Goal: Information Seeking & Learning: Learn about a topic

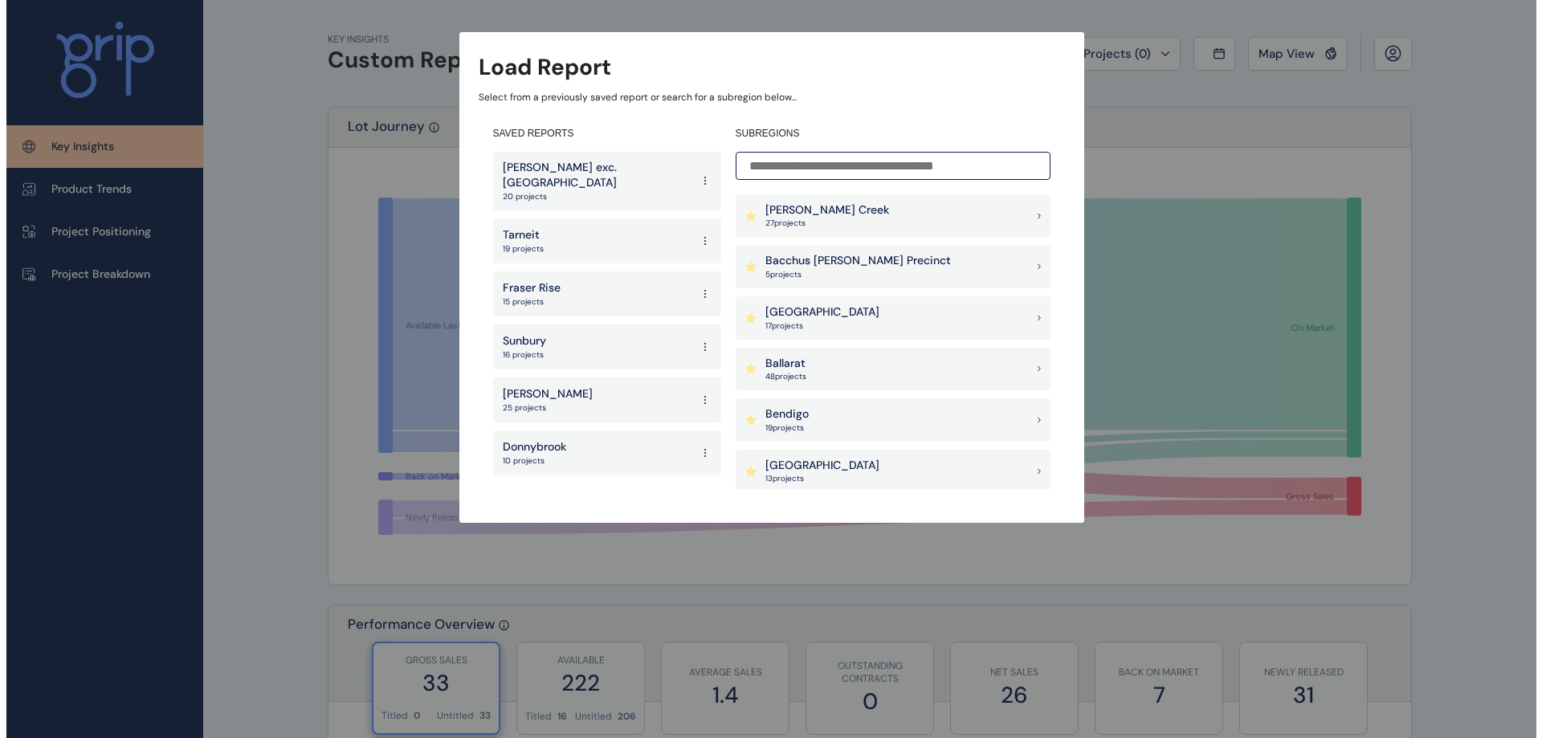
scroll to position [80, 0]
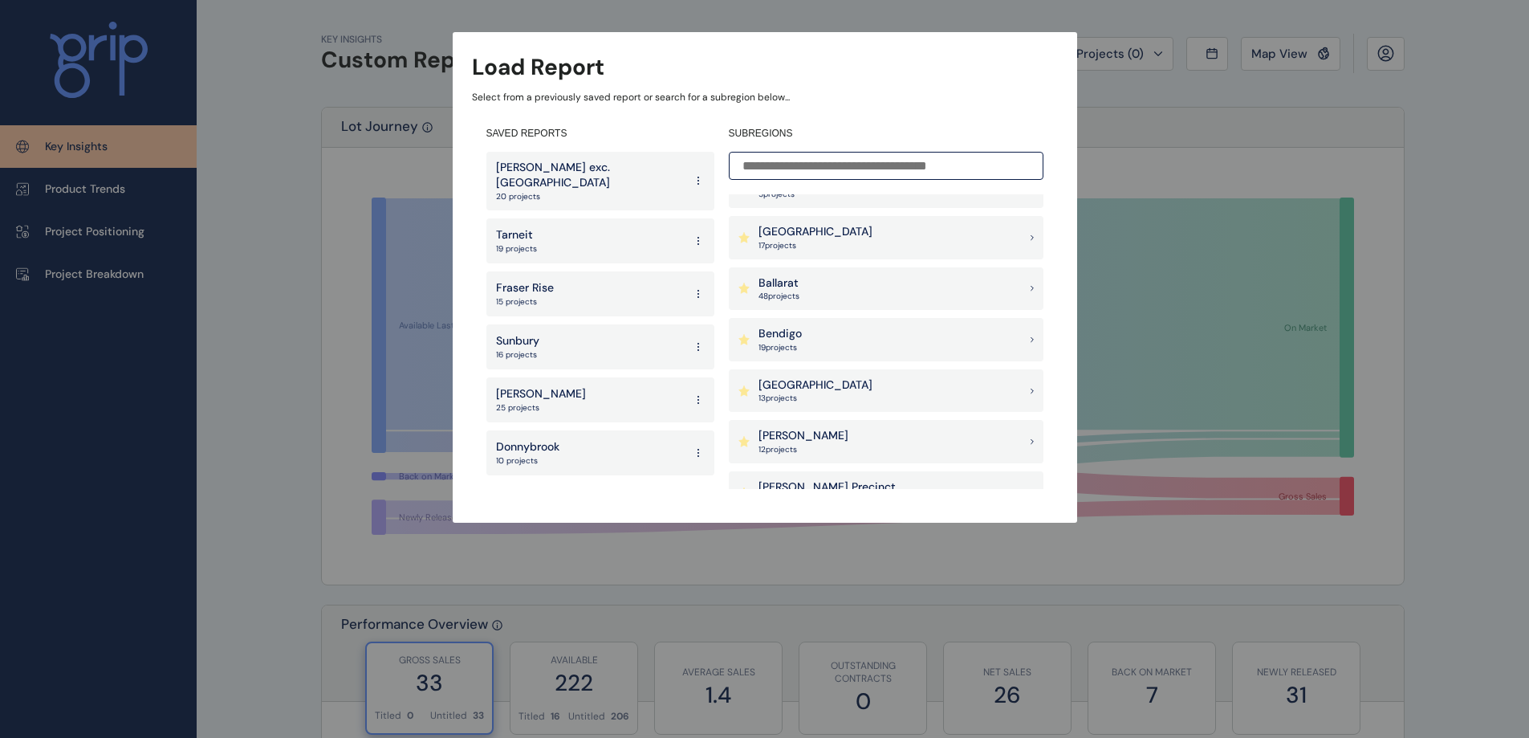
click at [836, 229] on p "[GEOGRAPHIC_DATA]" at bounding box center [816, 232] width 114 height 16
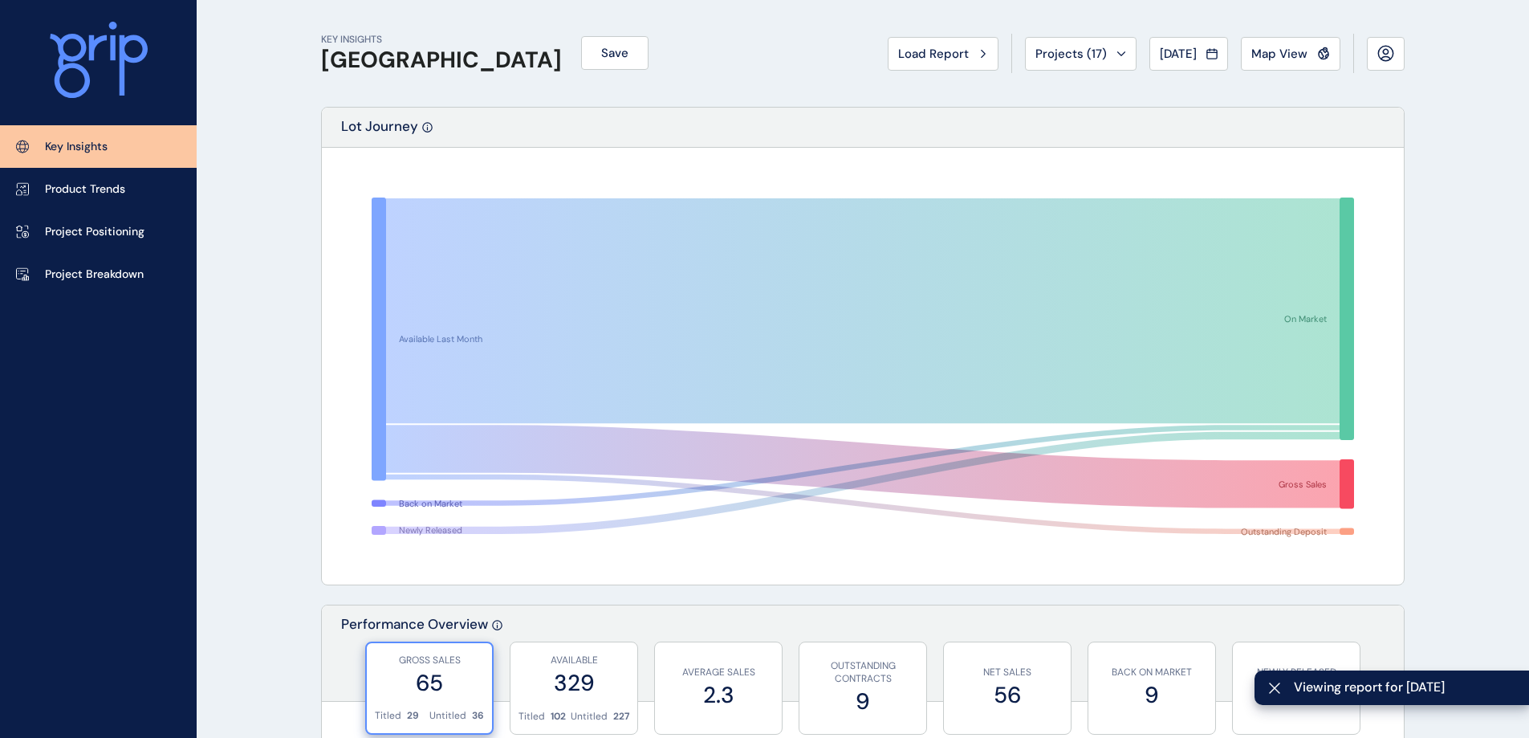
click at [78, 268] on p "Project Breakdown" at bounding box center [94, 275] width 99 height 16
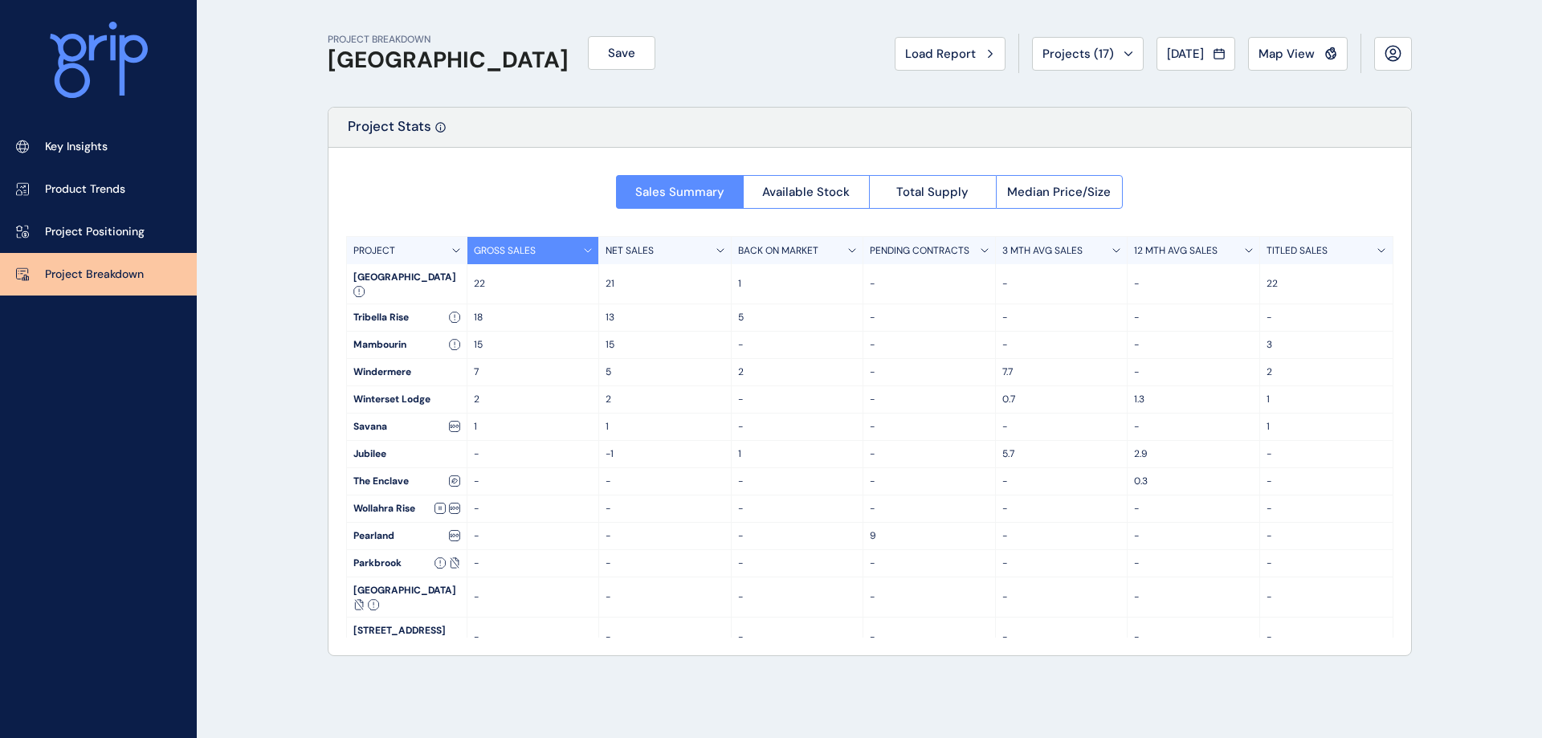
click at [816, 138] on div "Project Stats" at bounding box center [869, 128] width 1082 height 40
click at [821, 185] on span "Available Stock" at bounding box center [806, 192] width 88 height 16
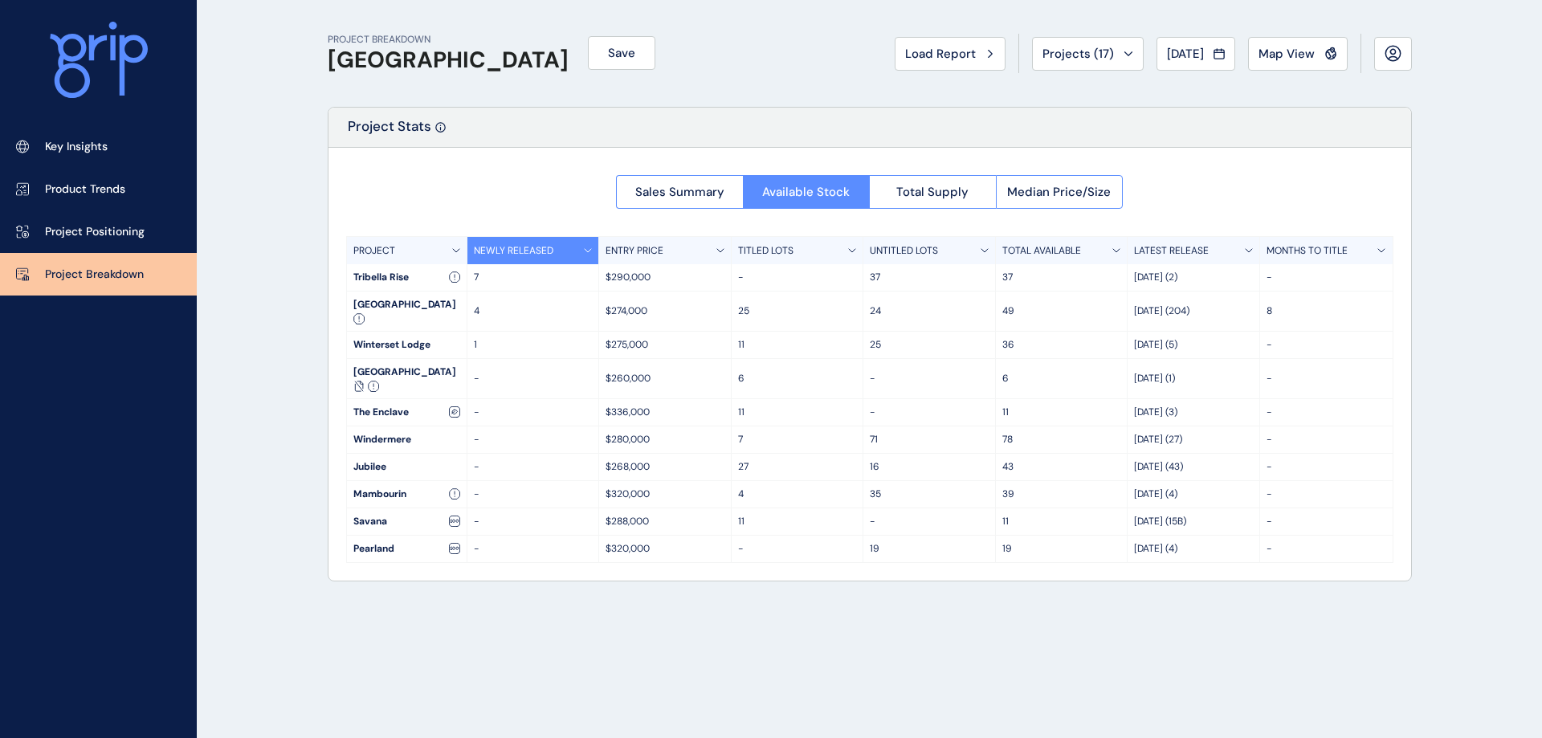
click at [908, 189] on span "Total Supply" at bounding box center [932, 192] width 72 height 16
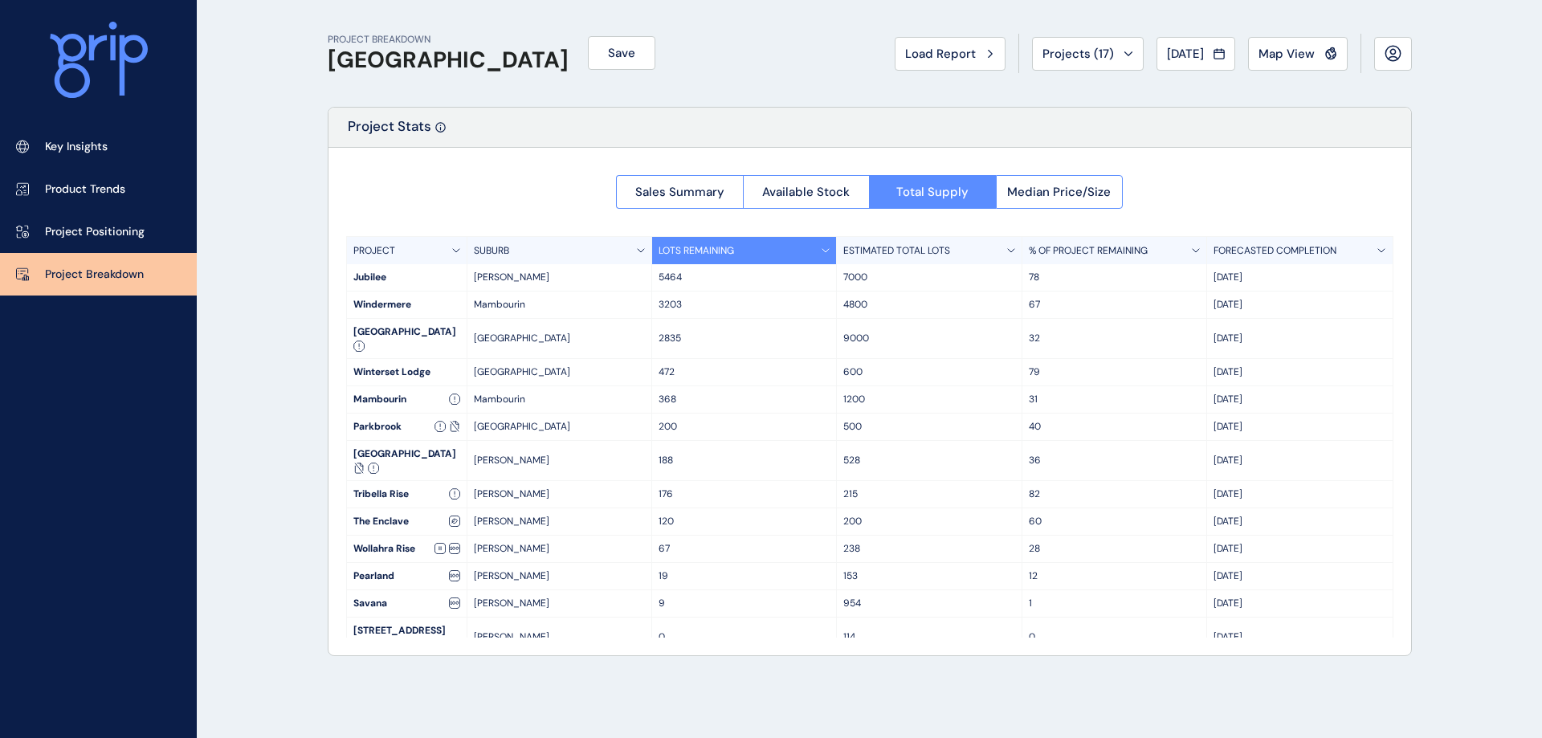
drag, startPoint x: 385, startPoint y: 273, endPoint x: 1291, endPoint y: 276, distance: 906.4
click at [1291, 276] on div "[GEOGRAPHIC_DATA] 5464 7000 78 Oct '40" at bounding box center [869, 277] width 1045 height 27
click at [561, 181] on div "Sales Summary Available Stock Total Supply Median Price/Size PROJECT SUBURB LOT…" at bounding box center [869, 401] width 1082 height 507
